Goal: Navigation & Orientation: Locate item on page

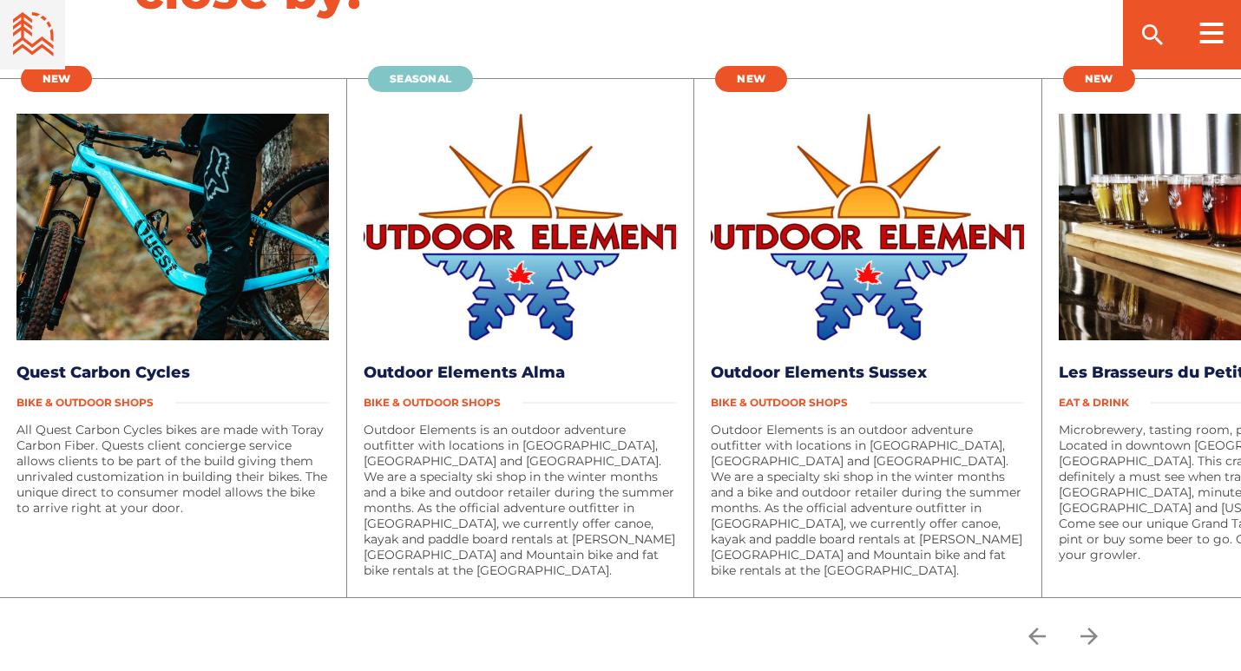
scroll to position [2776, 0]
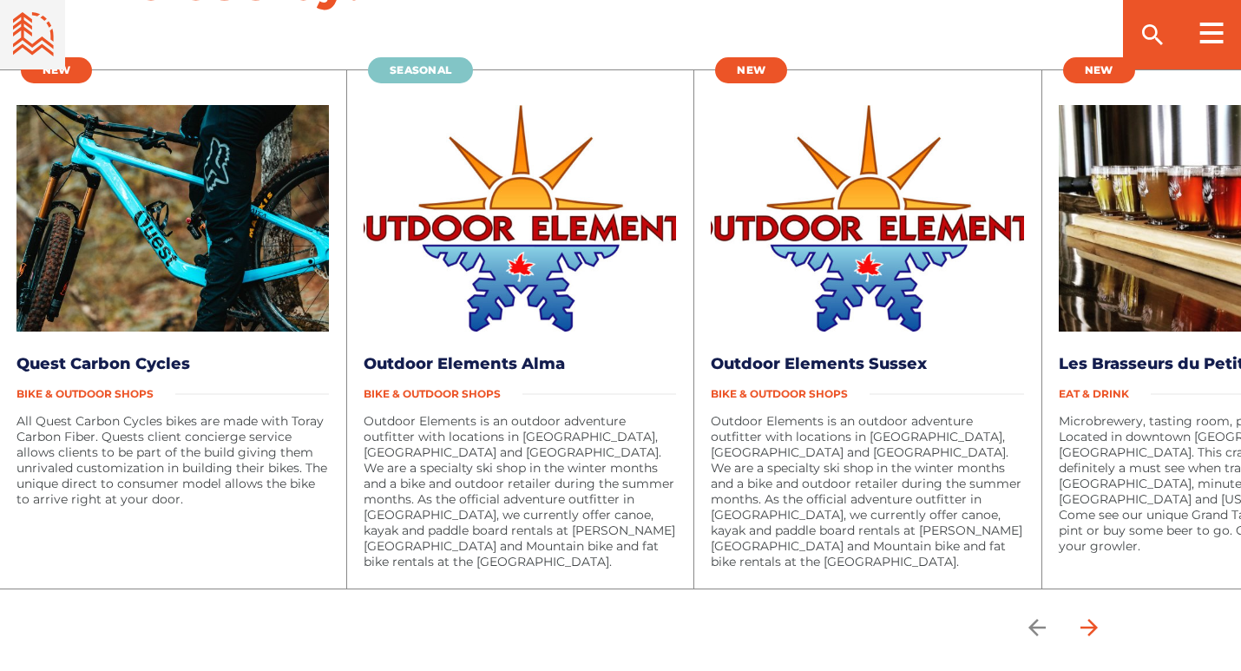
click at [1084, 614] on icon "arrow forward" at bounding box center [1089, 627] width 26 height 26
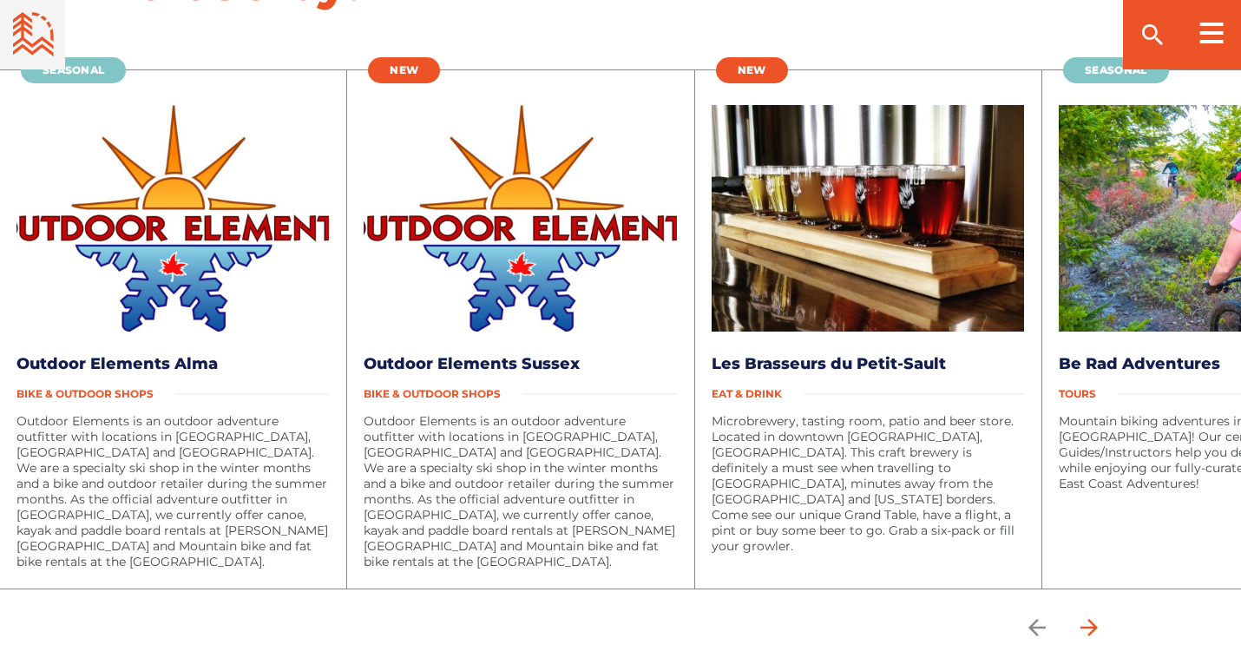
click at [1094, 614] on icon "arrow forward" at bounding box center [1089, 627] width 26 height 26
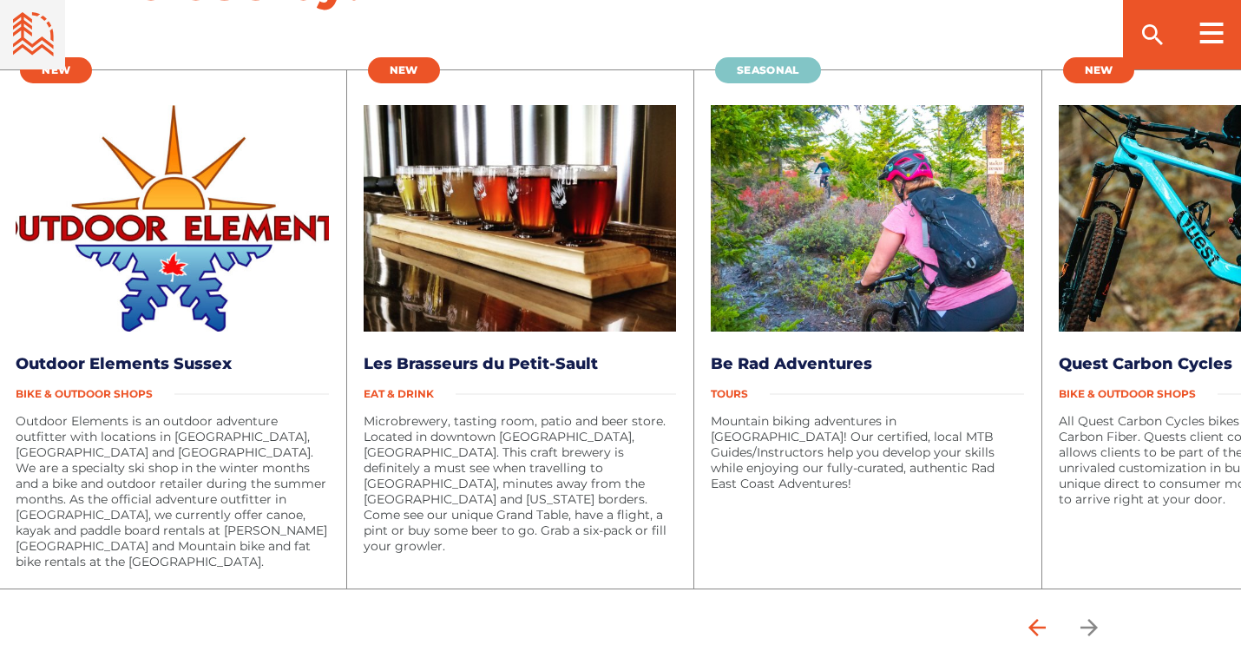
click at [1036, 614] on icon "arrow back" at bounding box center [1037, 627] width 26 height 26
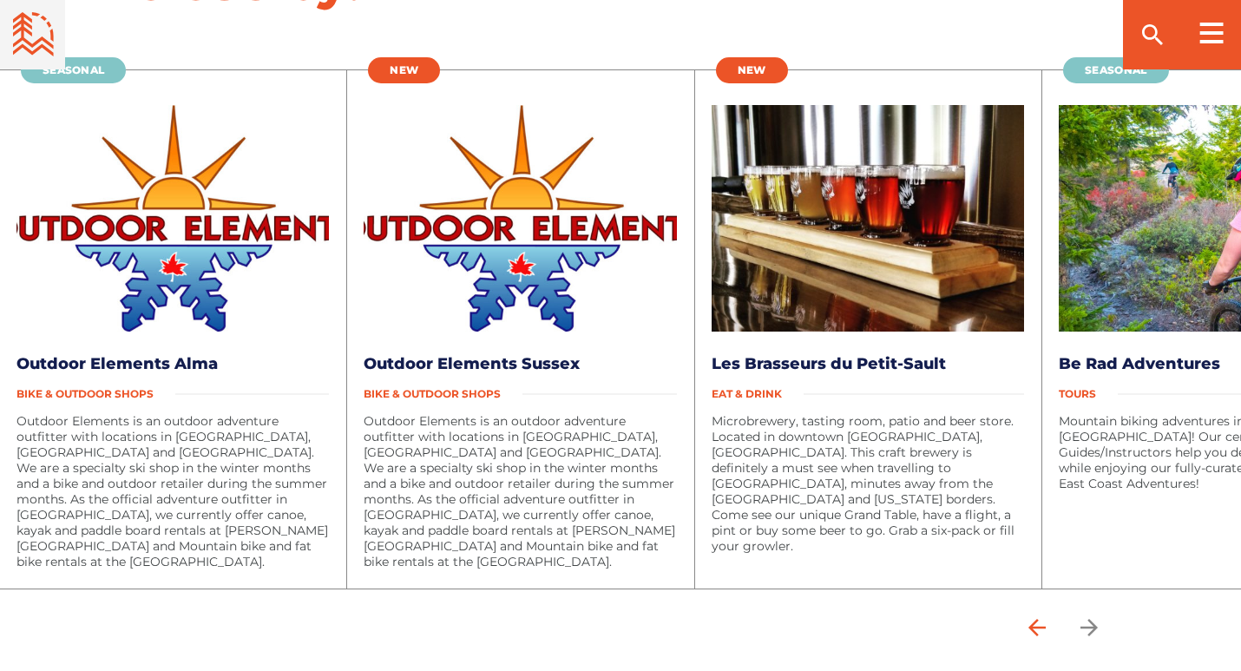
click at [1036, 614] on icon "arrow back" at bounding box center [1037, 627] width 26 height 26
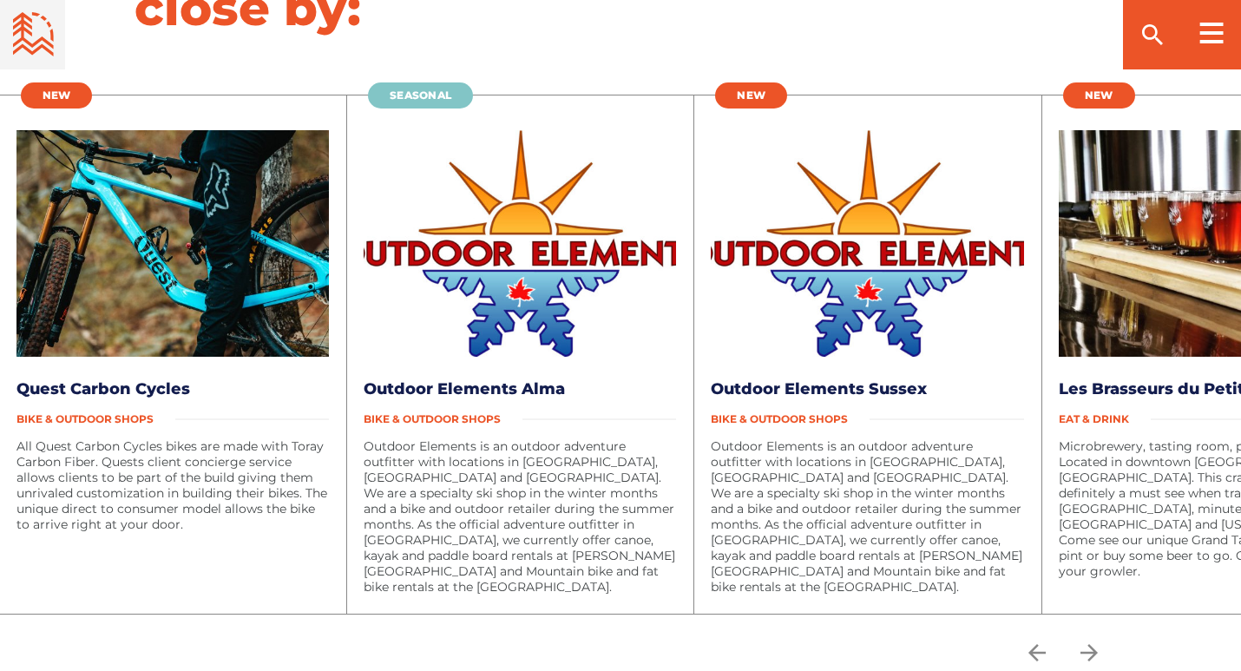
scroll to position [2751, 0]
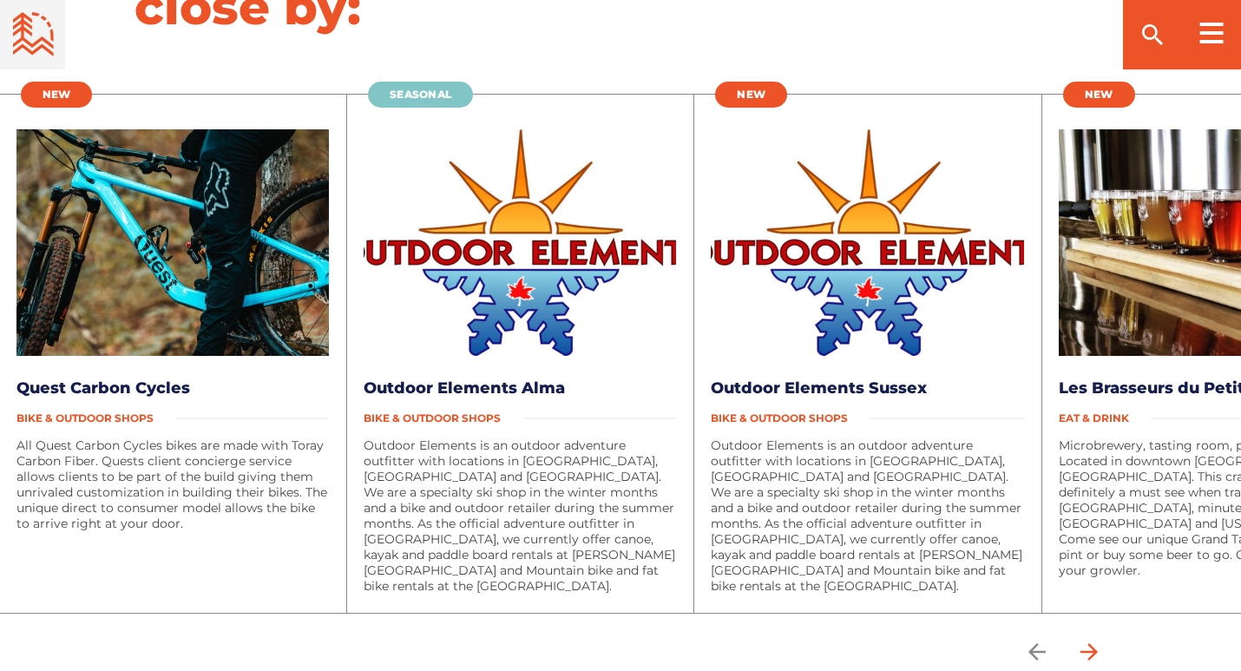
click at [1087, 639] on icon "arrow forward" at bounding box center [1089, 652] width 26 height 26
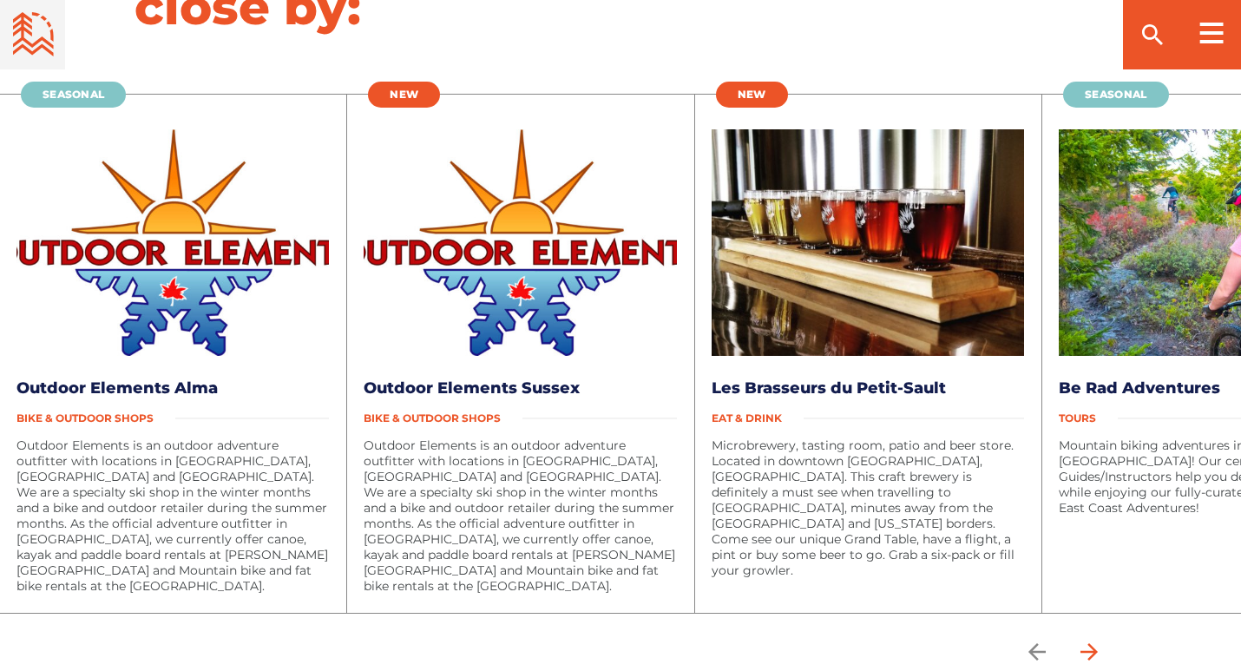
click at [1087, 639] on icon "arrow forward" at bounding box center [1089, 652] width 26 height 26
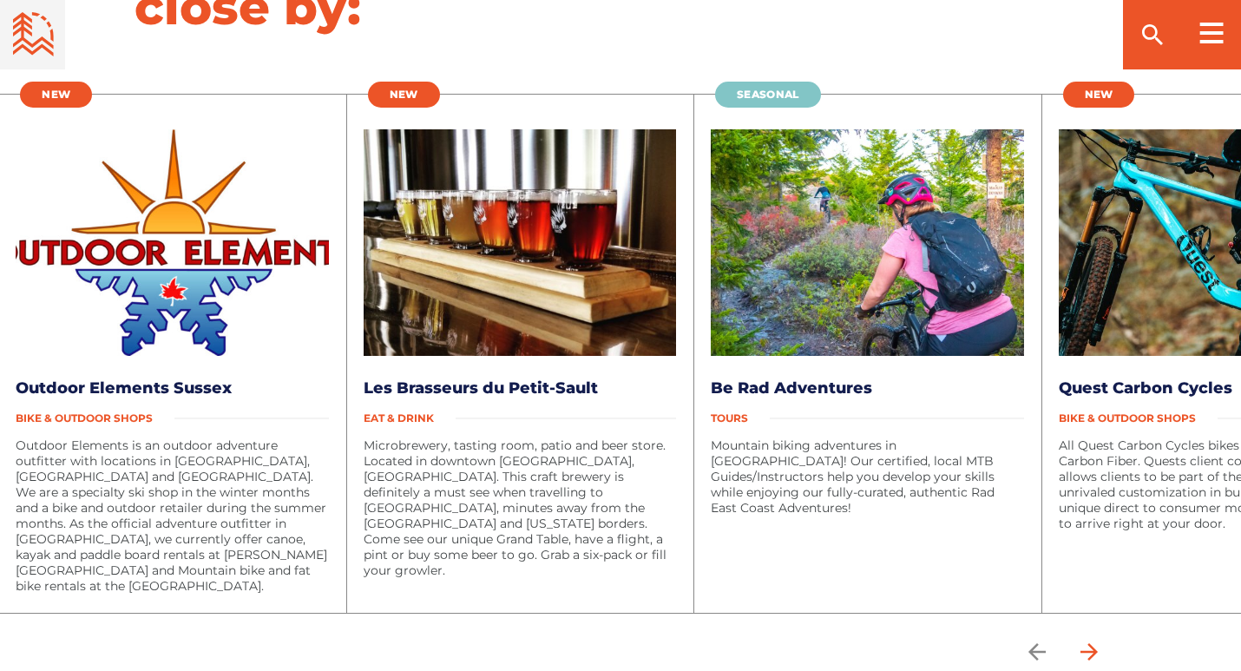
click at [1087, 639] on icon "arrow forward" at bounding box center [1089, 652] width 26 height 26
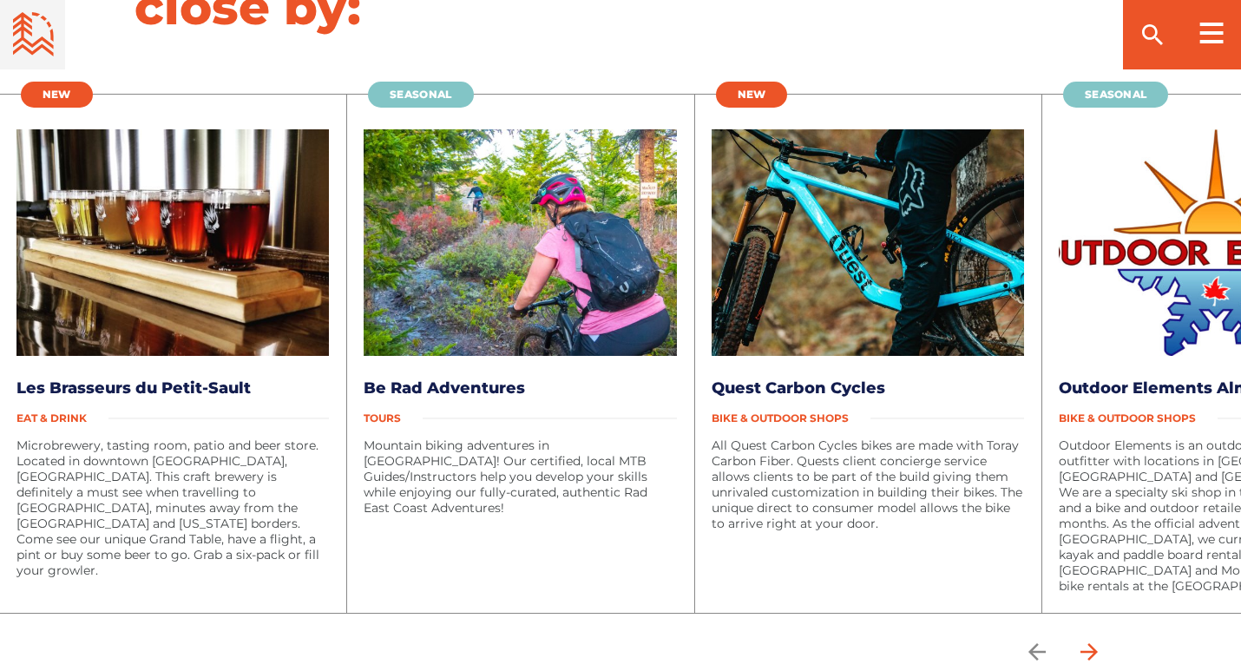
click at [1087, 639] on icon "arrow forward" at bounding box center [1089, 652] width 26 height 26
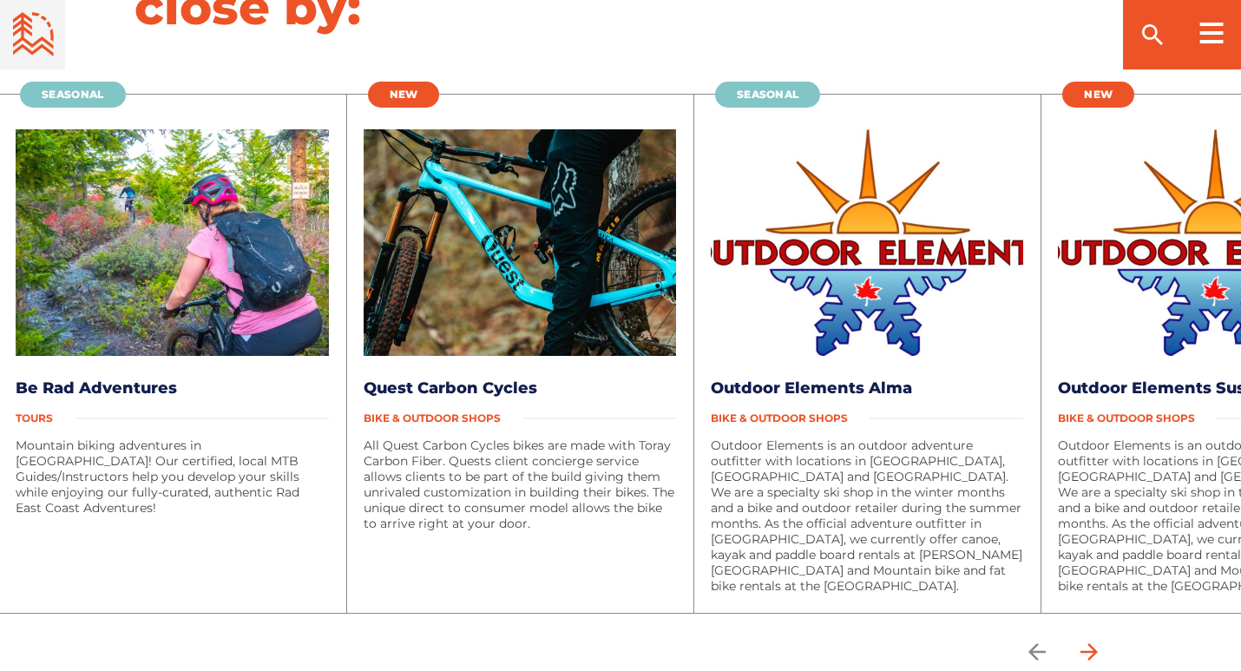
click at [1087, 639] on icon "arrow forward" at bounding box center [1089, 652] width 26 height 26
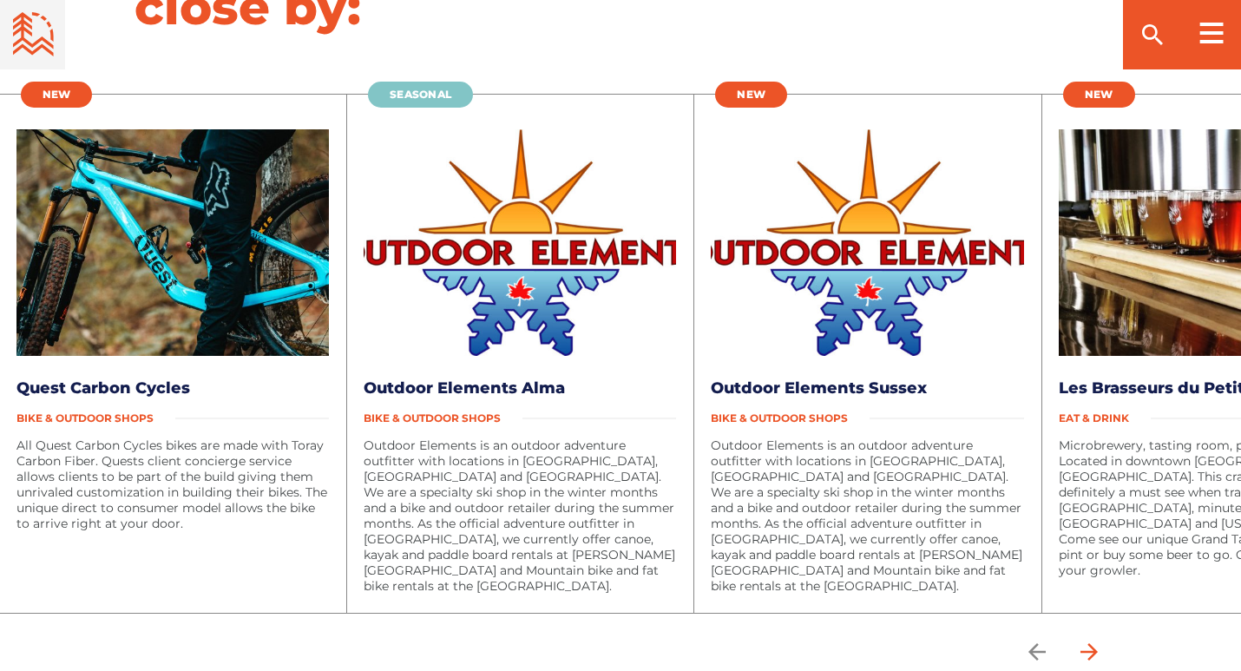
click at [1087, 639] on icon "arrow forward" at bounding box center [1089, 652] width 26 height 26
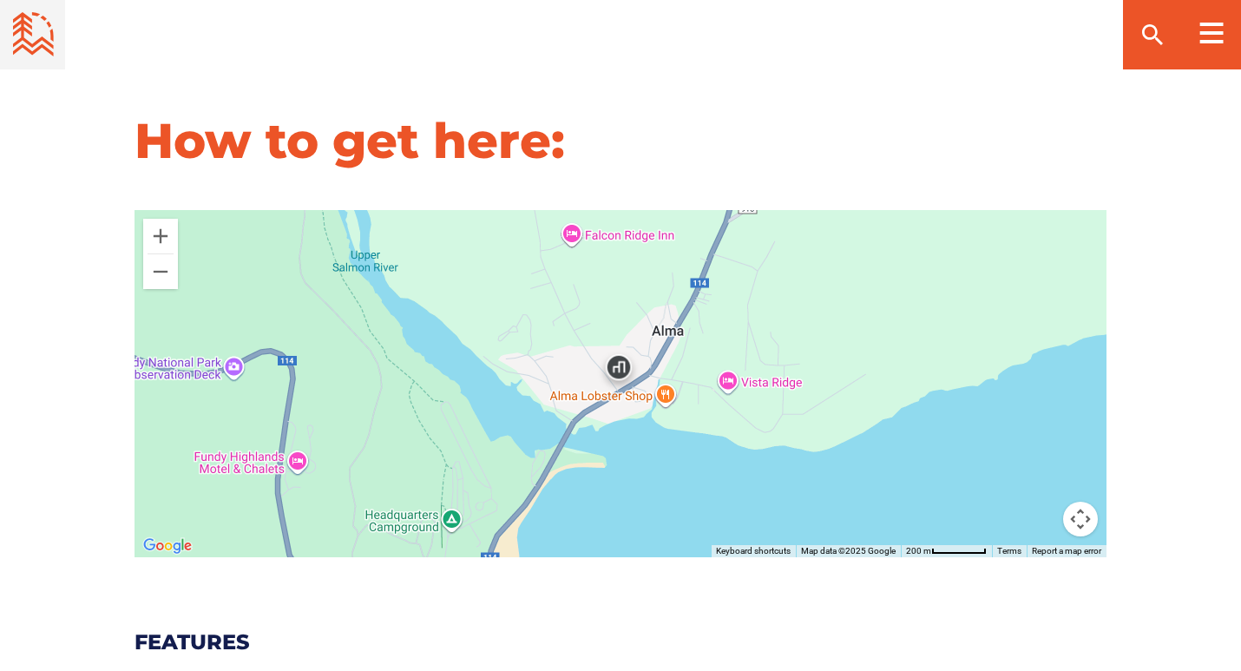
scroll to position [1757, 0]
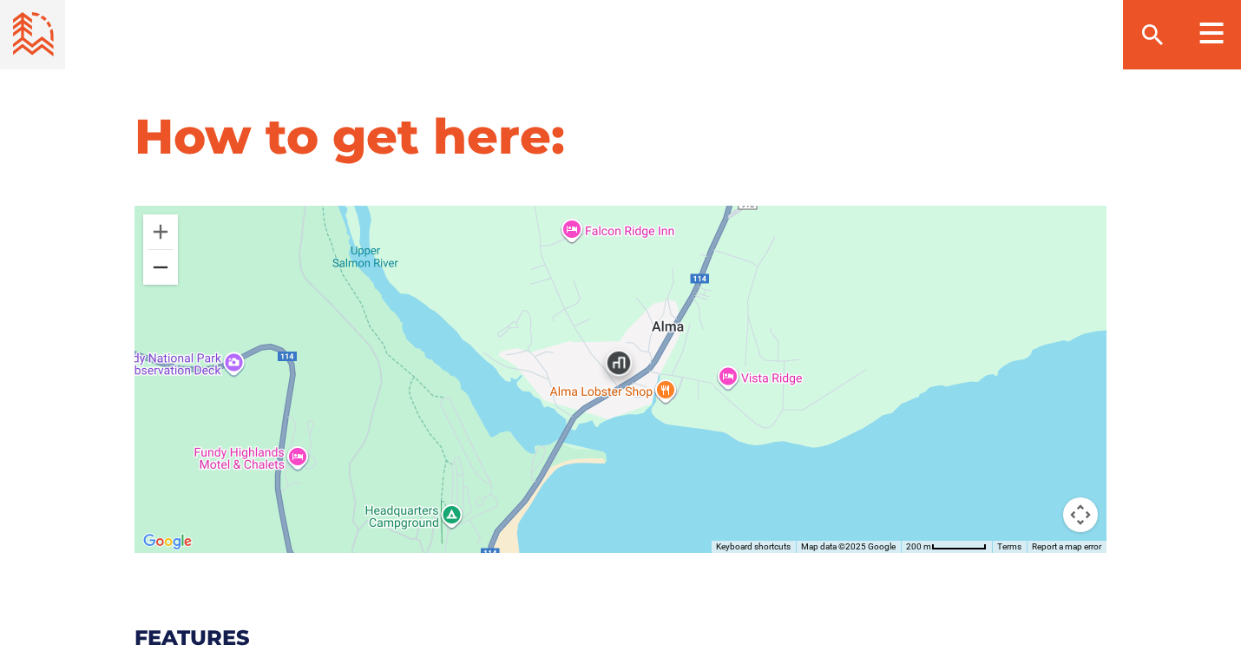
click at [158, 250] on button "Zoom out" at bounding box center [160, 267] width 35 height 35
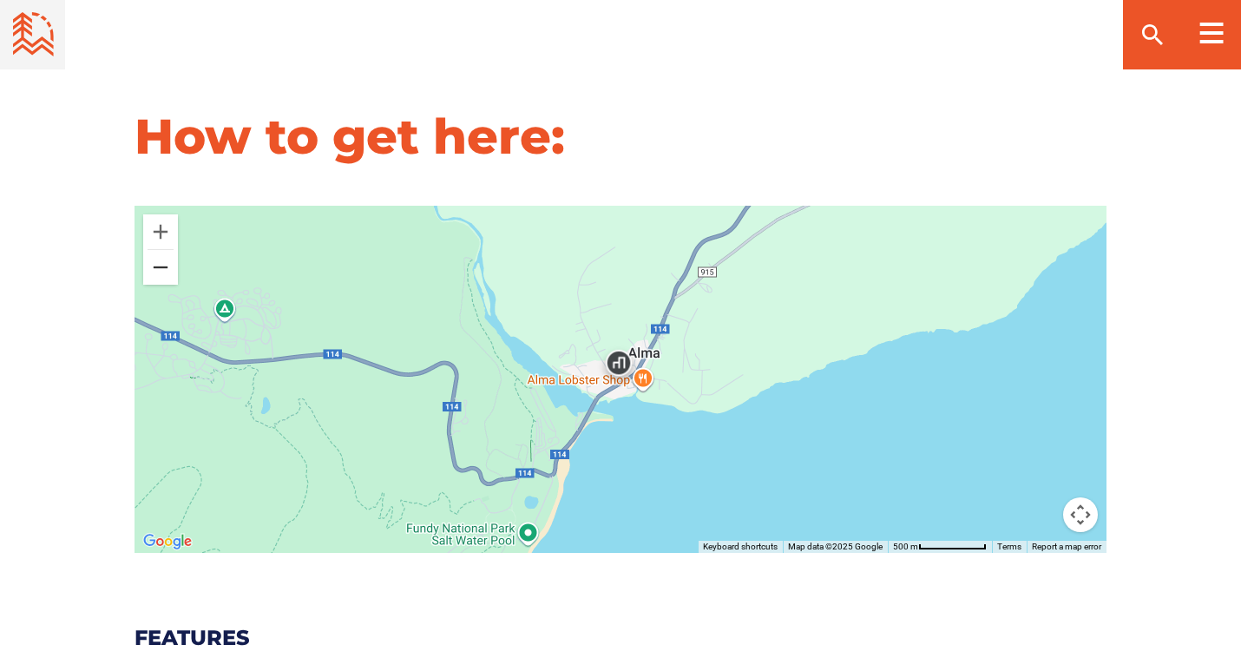
click at [158, 250] on button "Zoom out" at bounding box center [160, 267] width 35 height 35
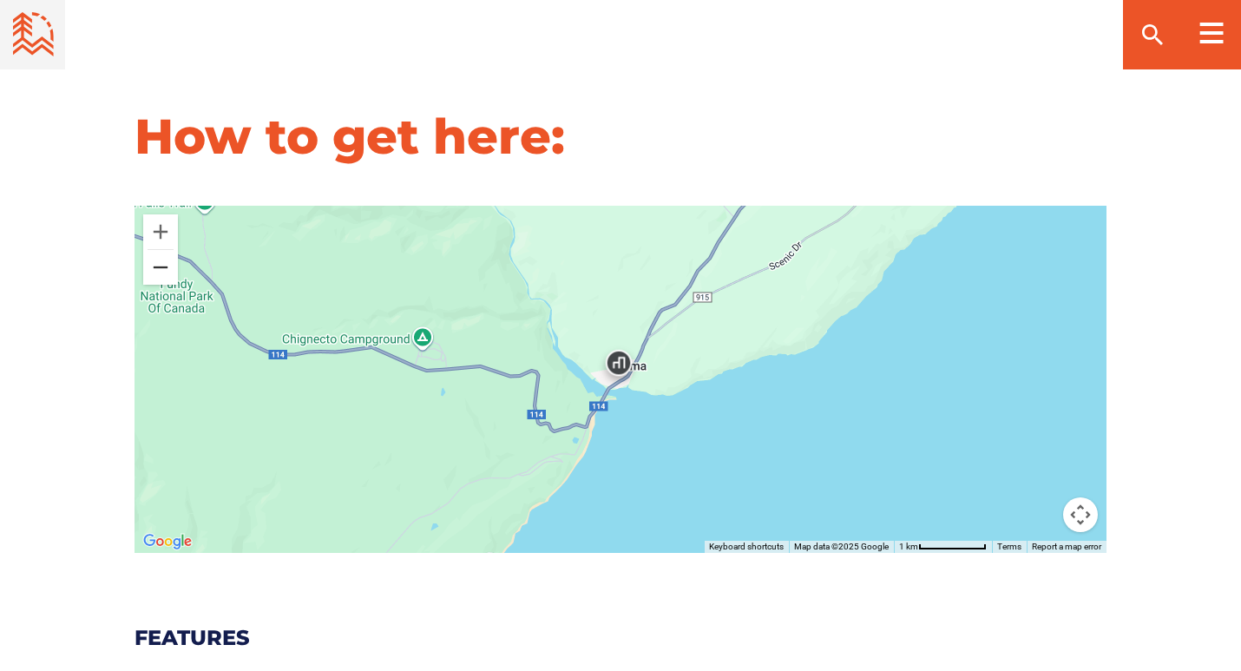
click at [158, 250] on button "Zoom out" at bounding box center [160, 267] width 35 height 35
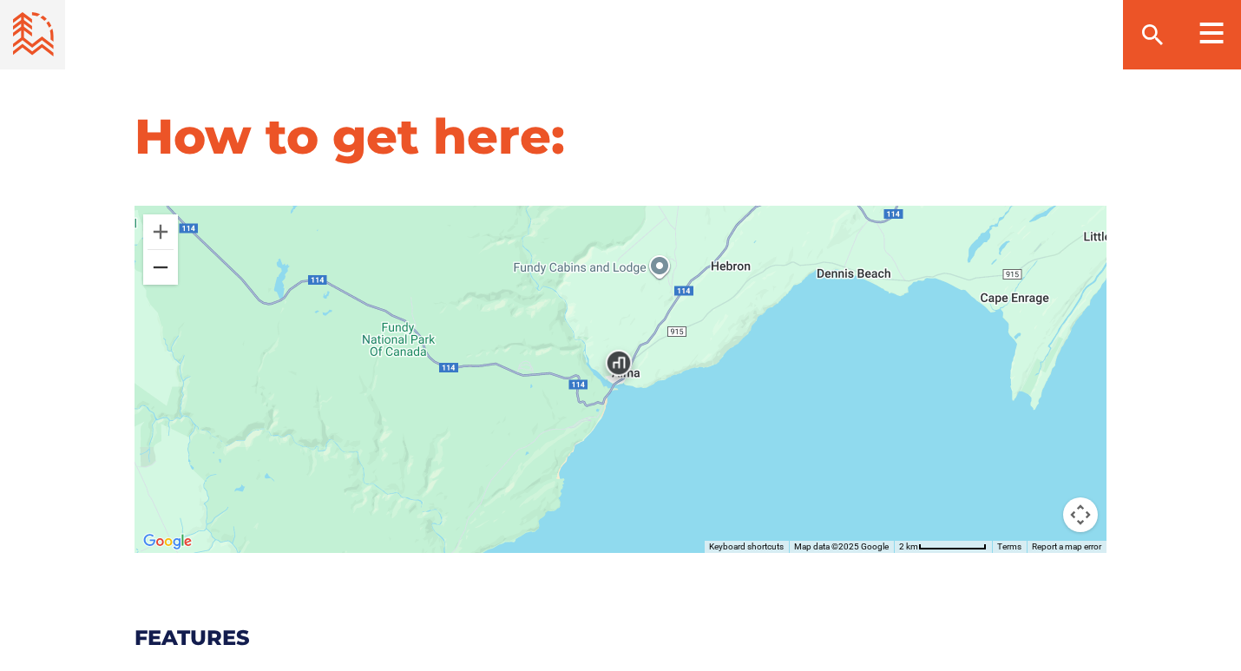
click at [158, 250] on button "Zoom out" at bounding box center [160, 267] width 35 height 35
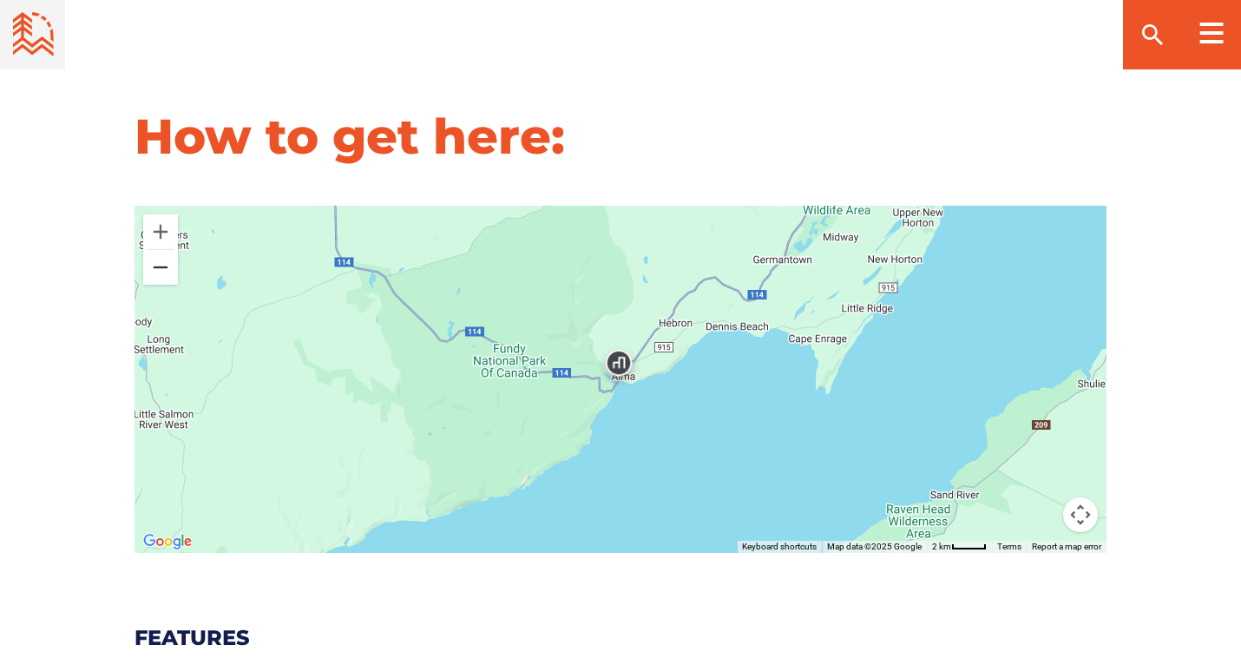
click at [156, 250] on button "Zoom out" at bounding box center [160, 267] width 35 height 35
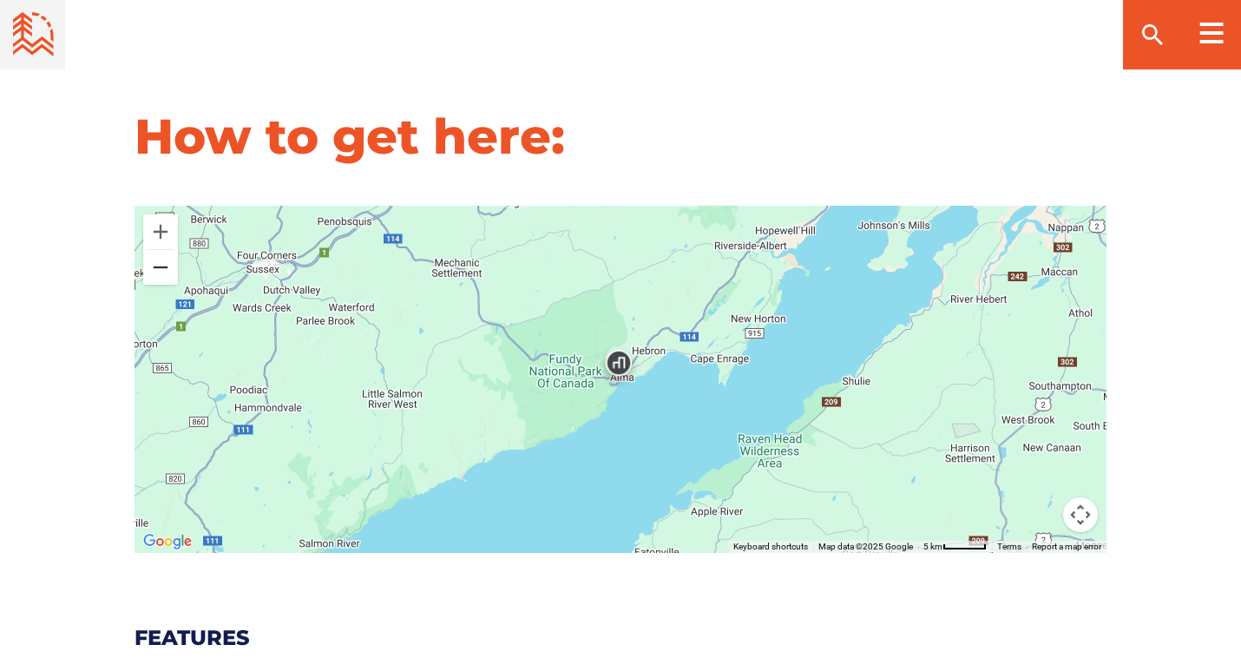
click at [156, 250] on button "Zoom out" at bounding box center [160, 267] width 35 height 35
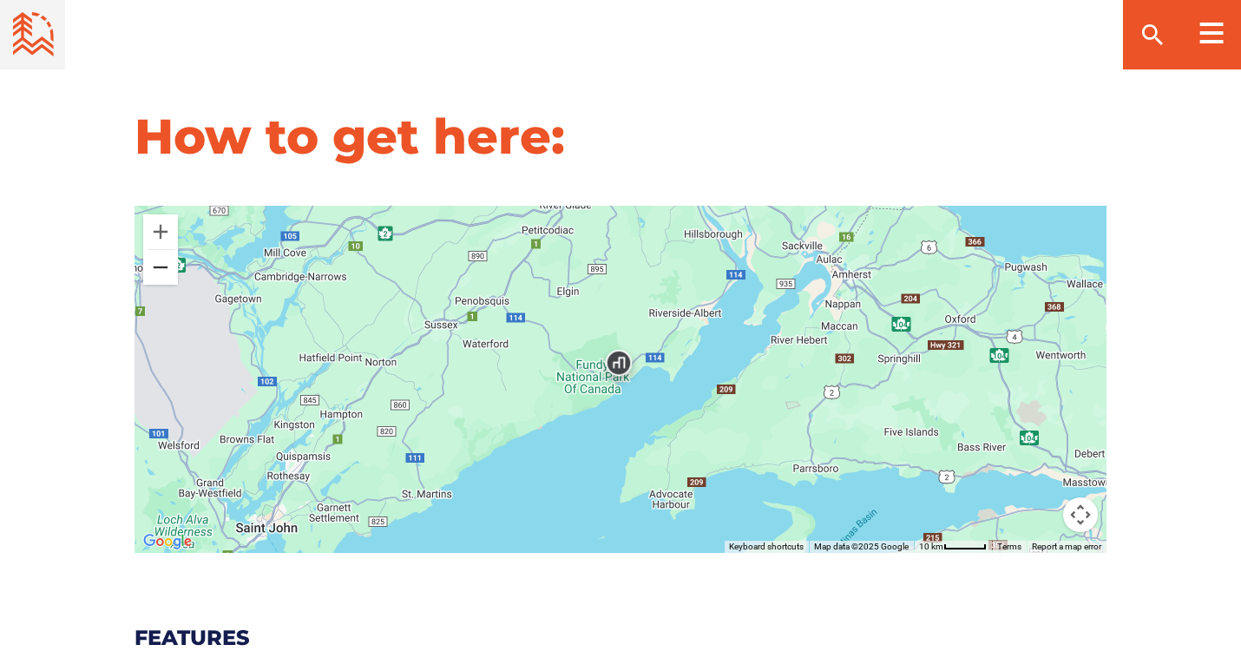
click at [157, 250] on button "Zoom out" at bounding box center [160, 267] width 35 height 35
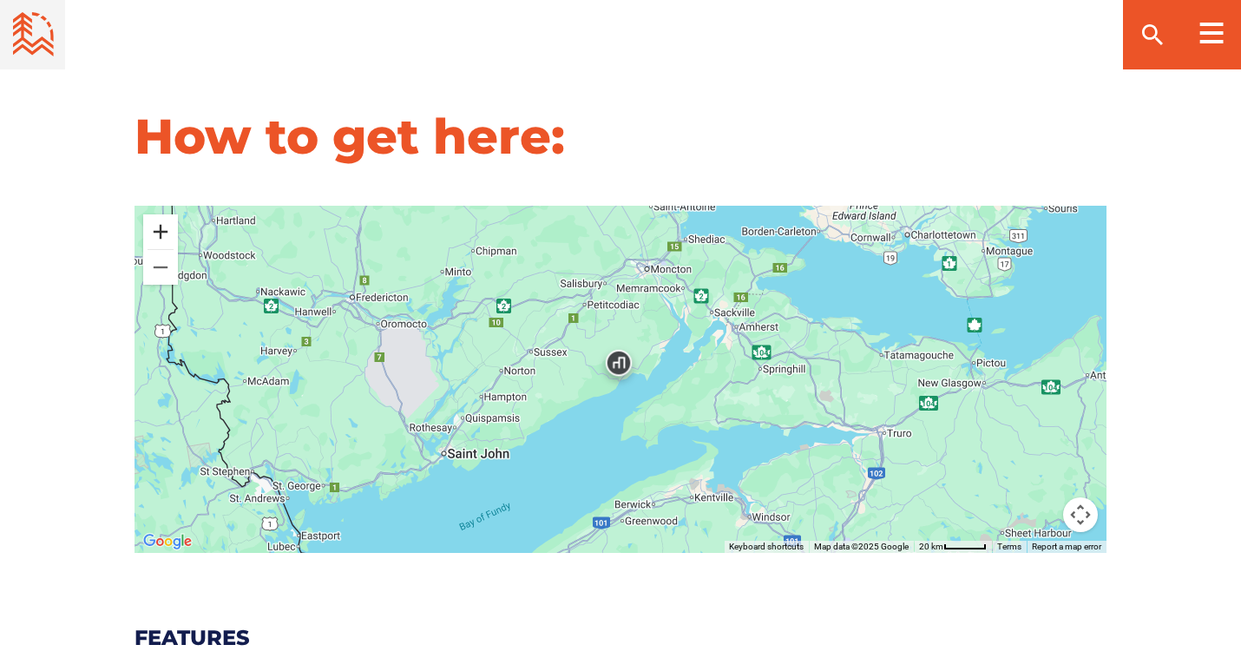
click at [161, 214] on button "Zoom in" at bounding box center [160, 231] width 35 height 35
